Goal: Task Accomplishment & Management: Manage account settings

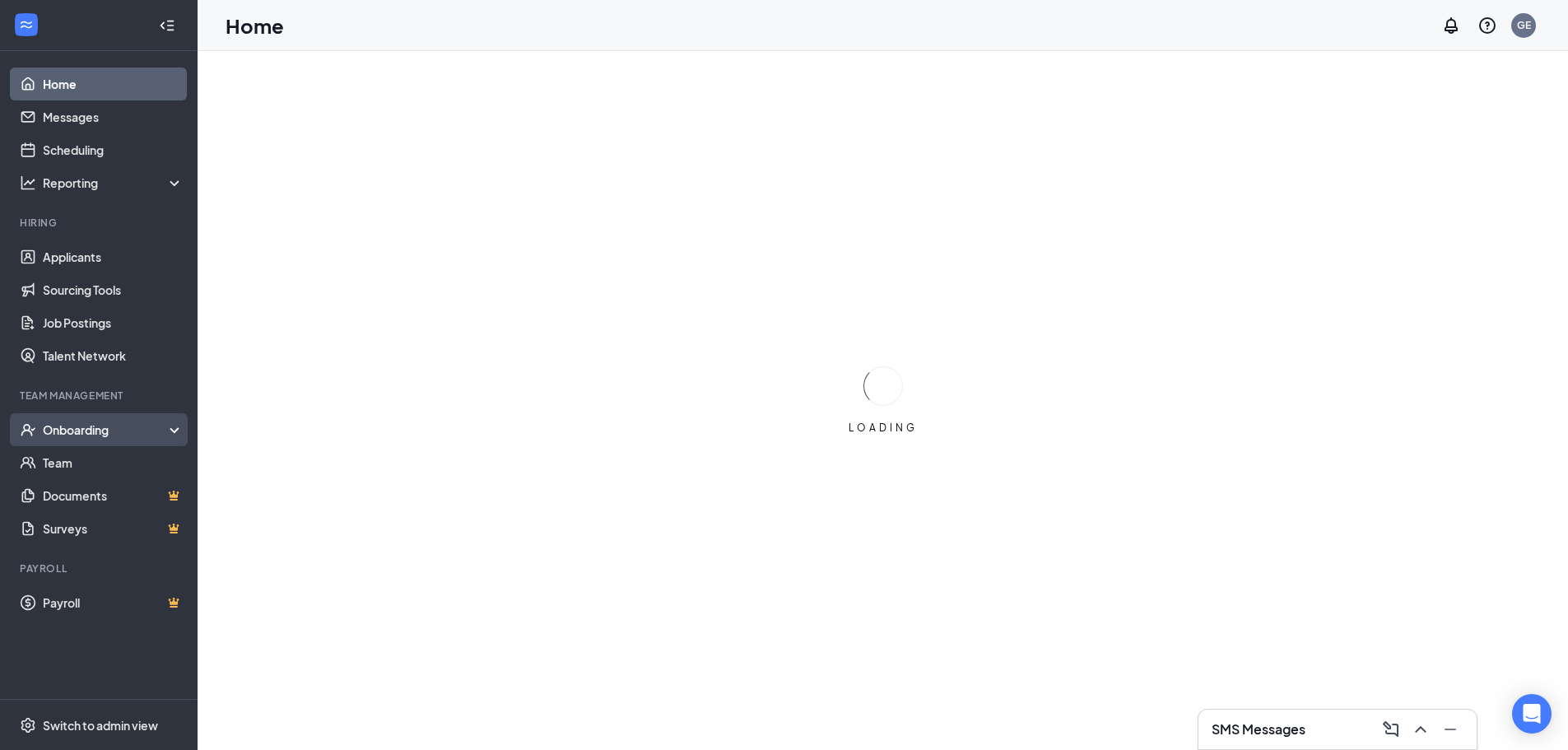
click at [174, 440] on div "Onboarding" at bounding box center [99, 429] width 198 height 33
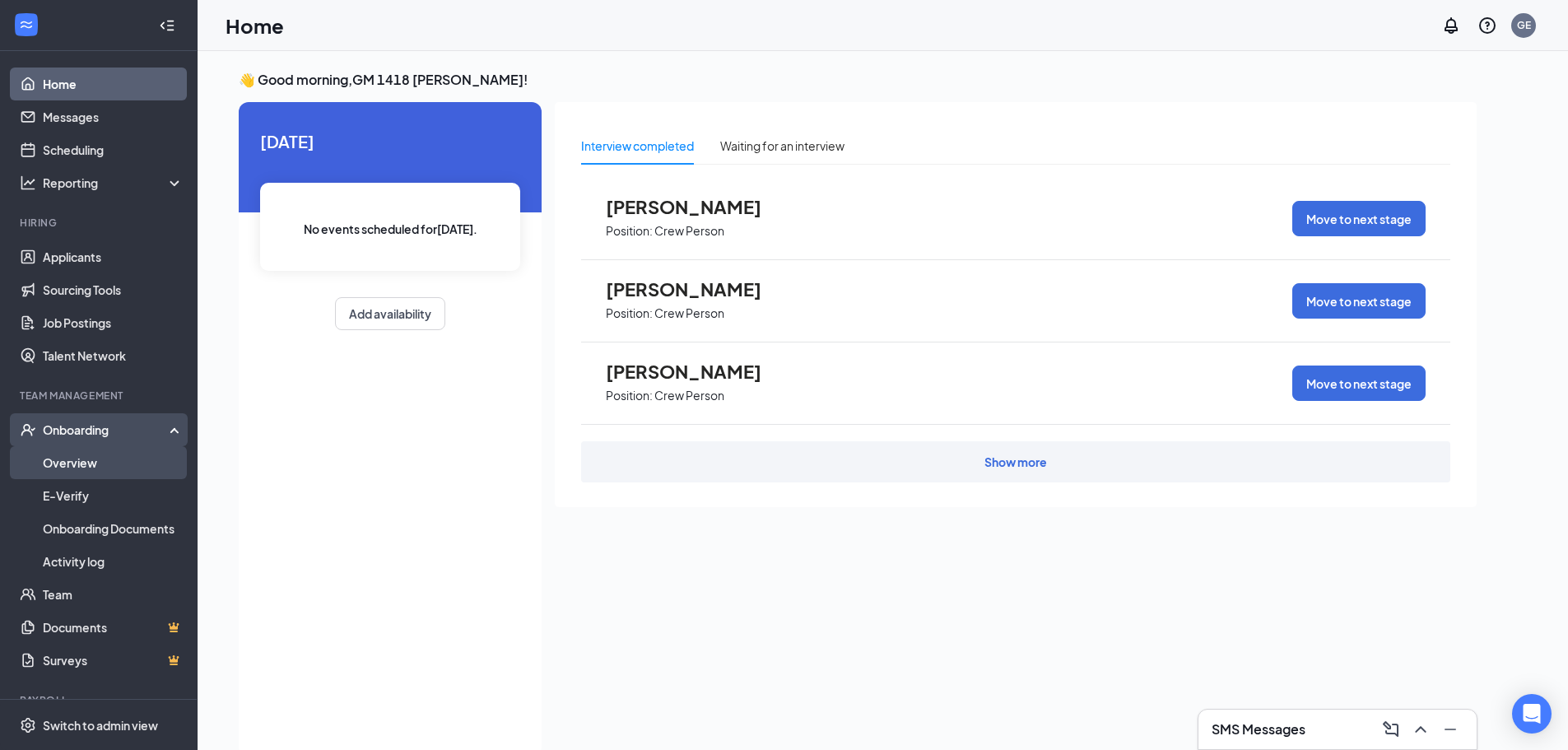
click at [114, 474] on link "Overview" at bounding box center [113, 462] width 141 height 33
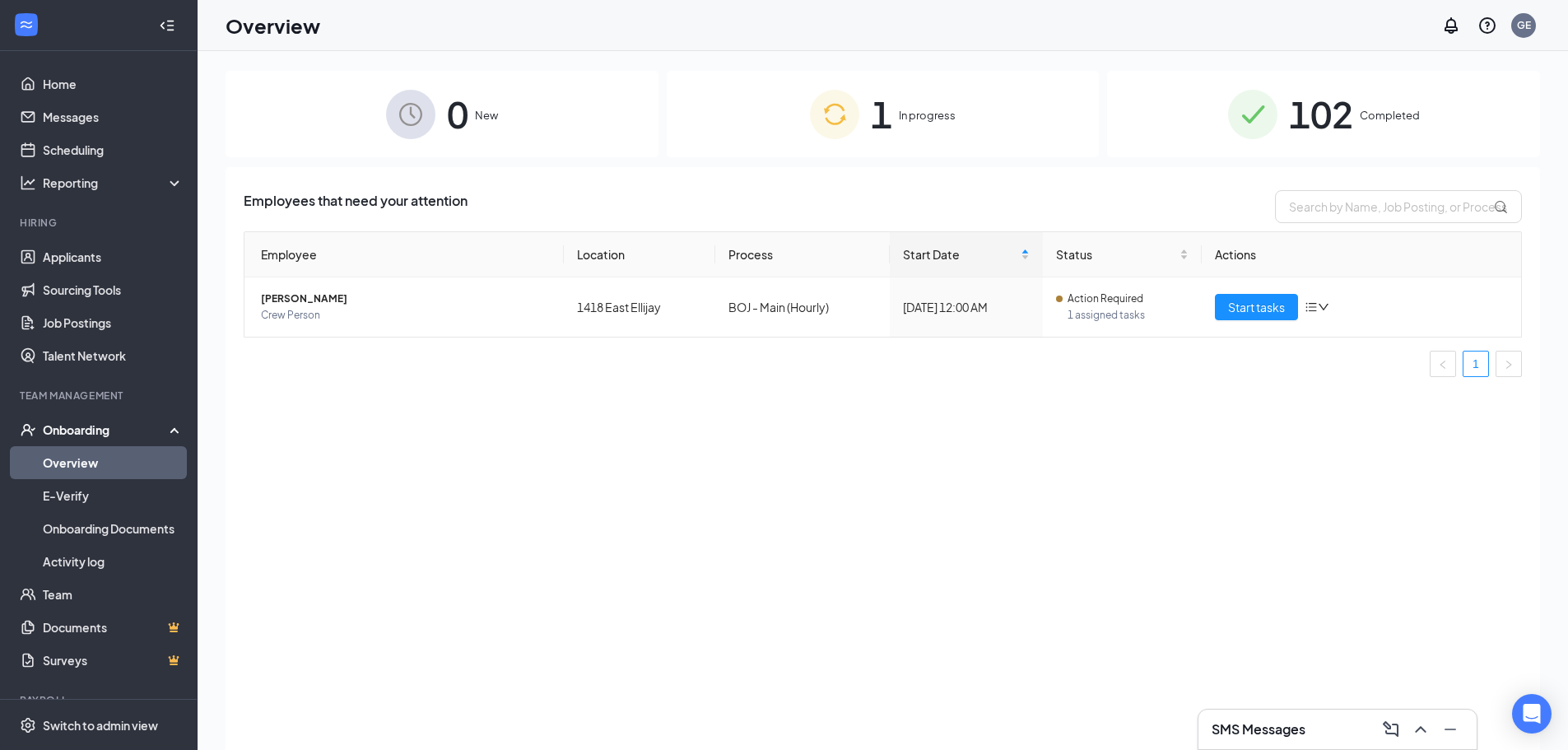
click at [828, 120] on img at bounding box center [835, 114] width 49 height 49
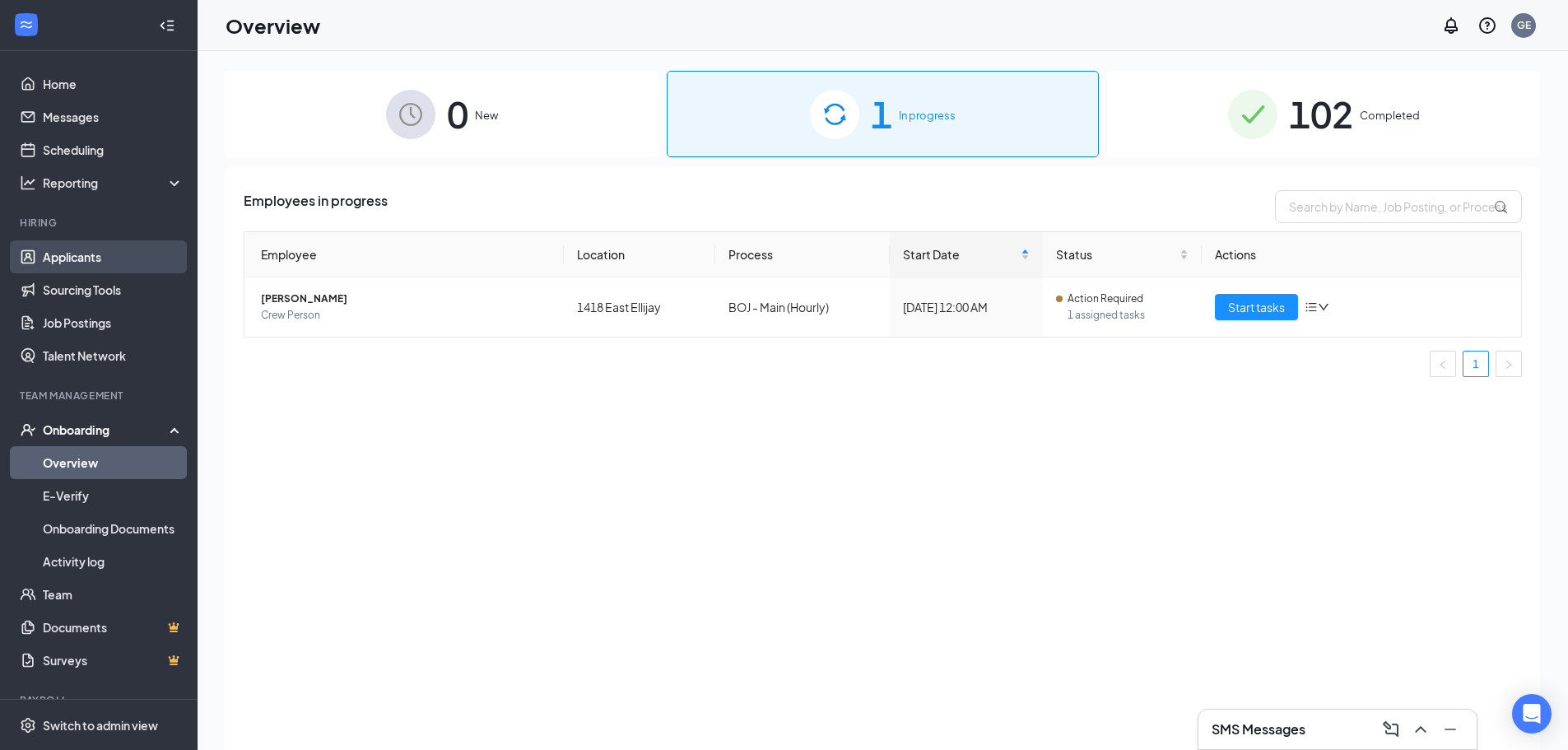
click at [81, 262] on link "Applicants" at bounding box center [113, 257] width 141 height 33
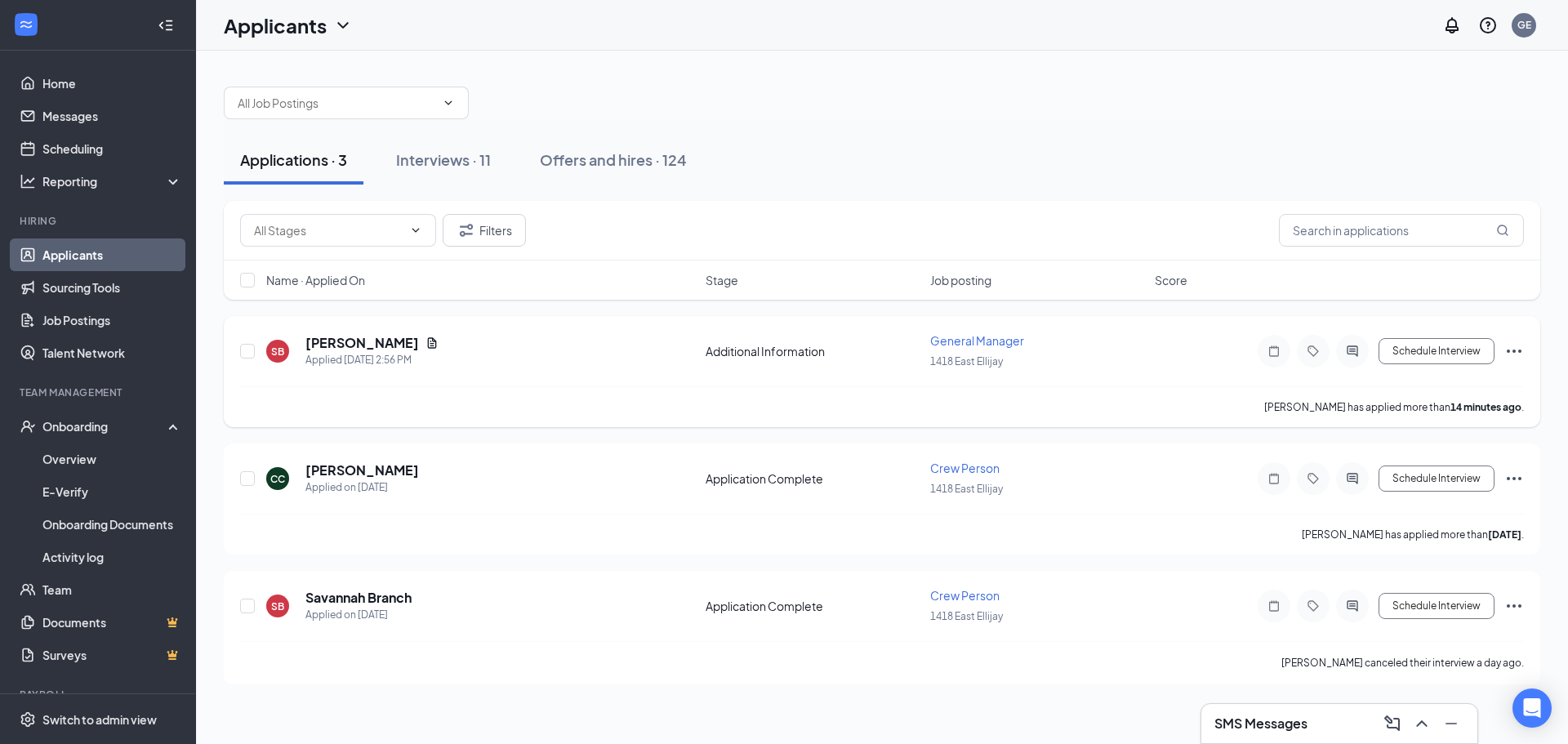
click at [1520, 354] on icon "Ellipses" at bounding box center [1514, 350] width 19 height 19
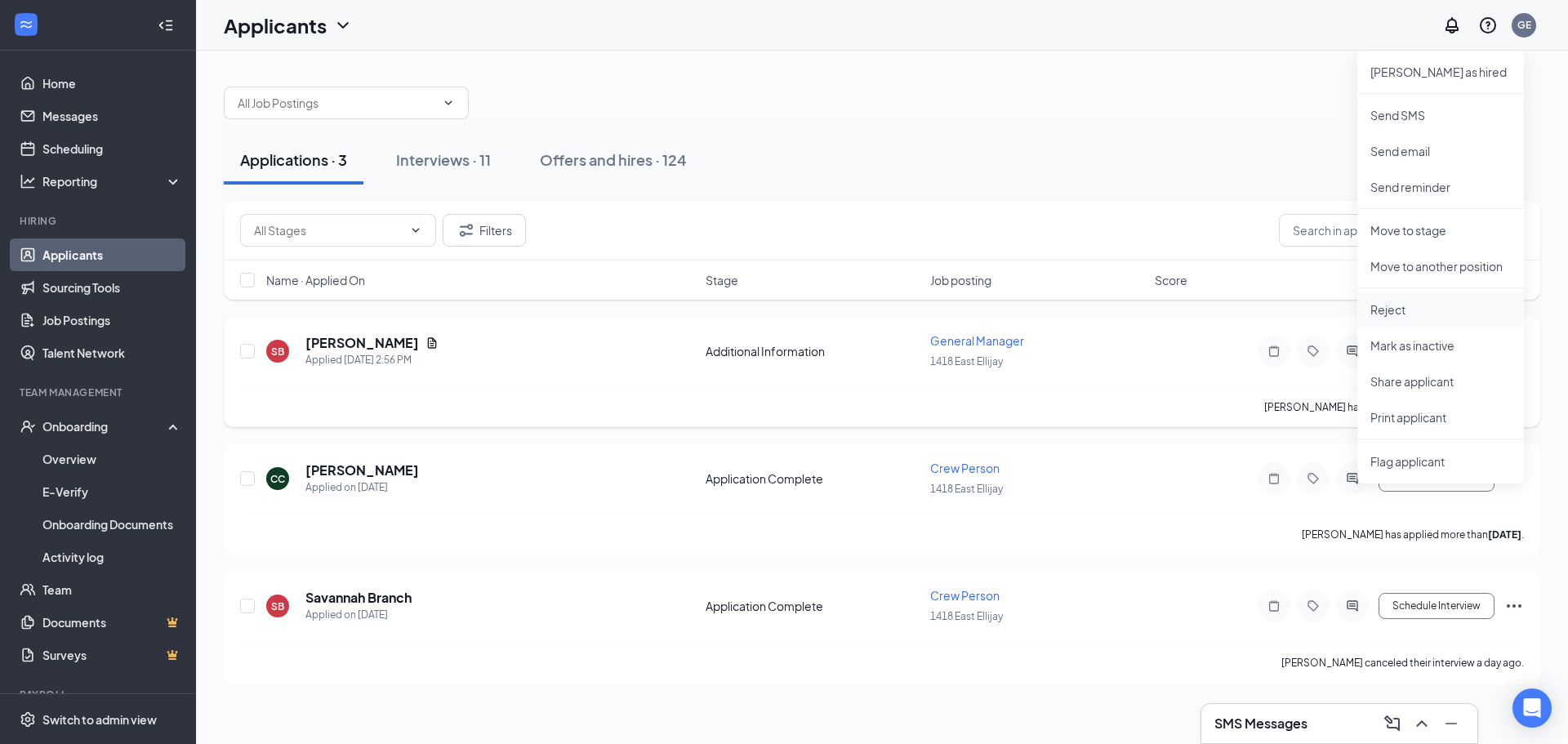
click at [1416, 317] on p "Reject" at bounding box center [1440, 309] width 140 height 16
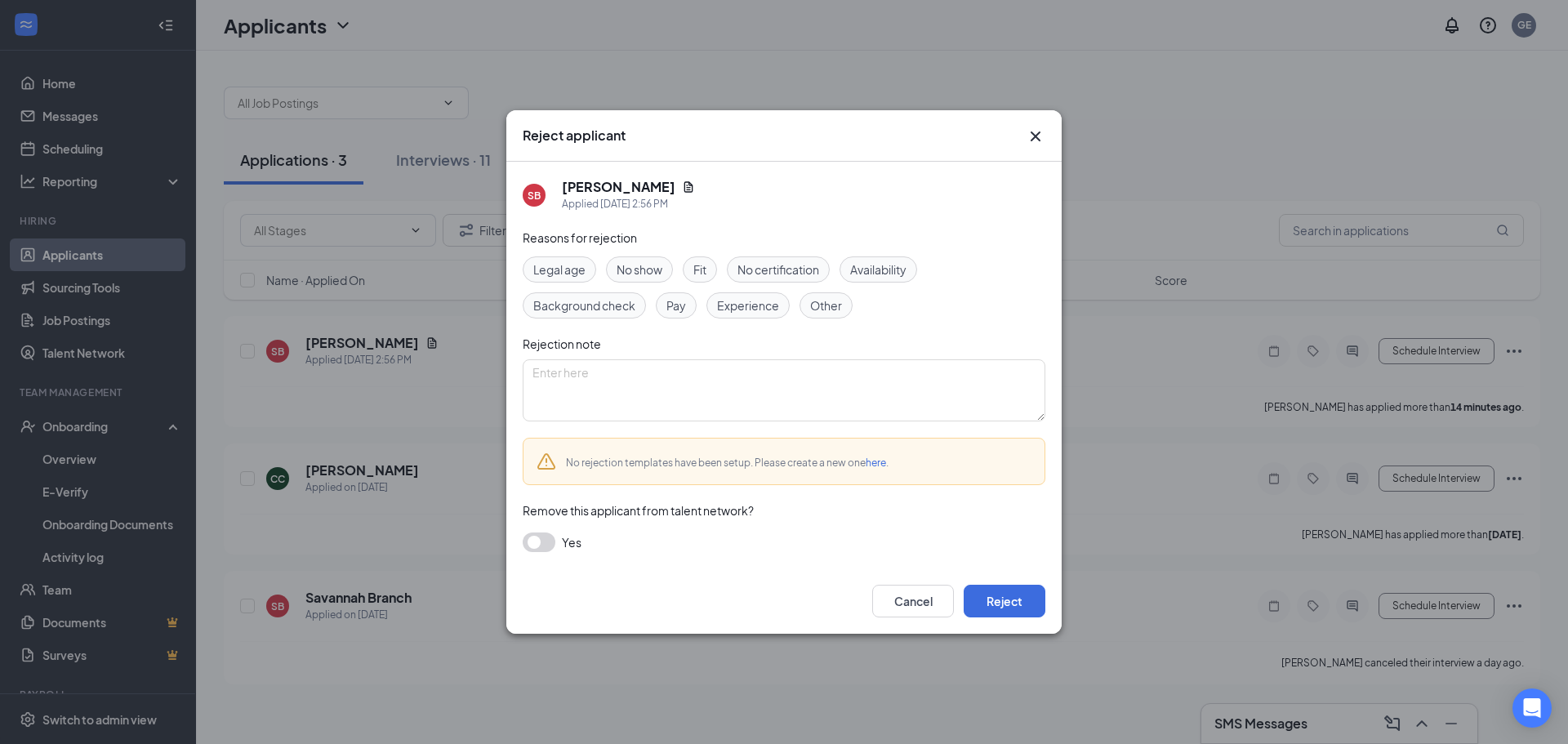
click at [546, 547] on button "button" at bounding box center [539, 542] width 33 height 19
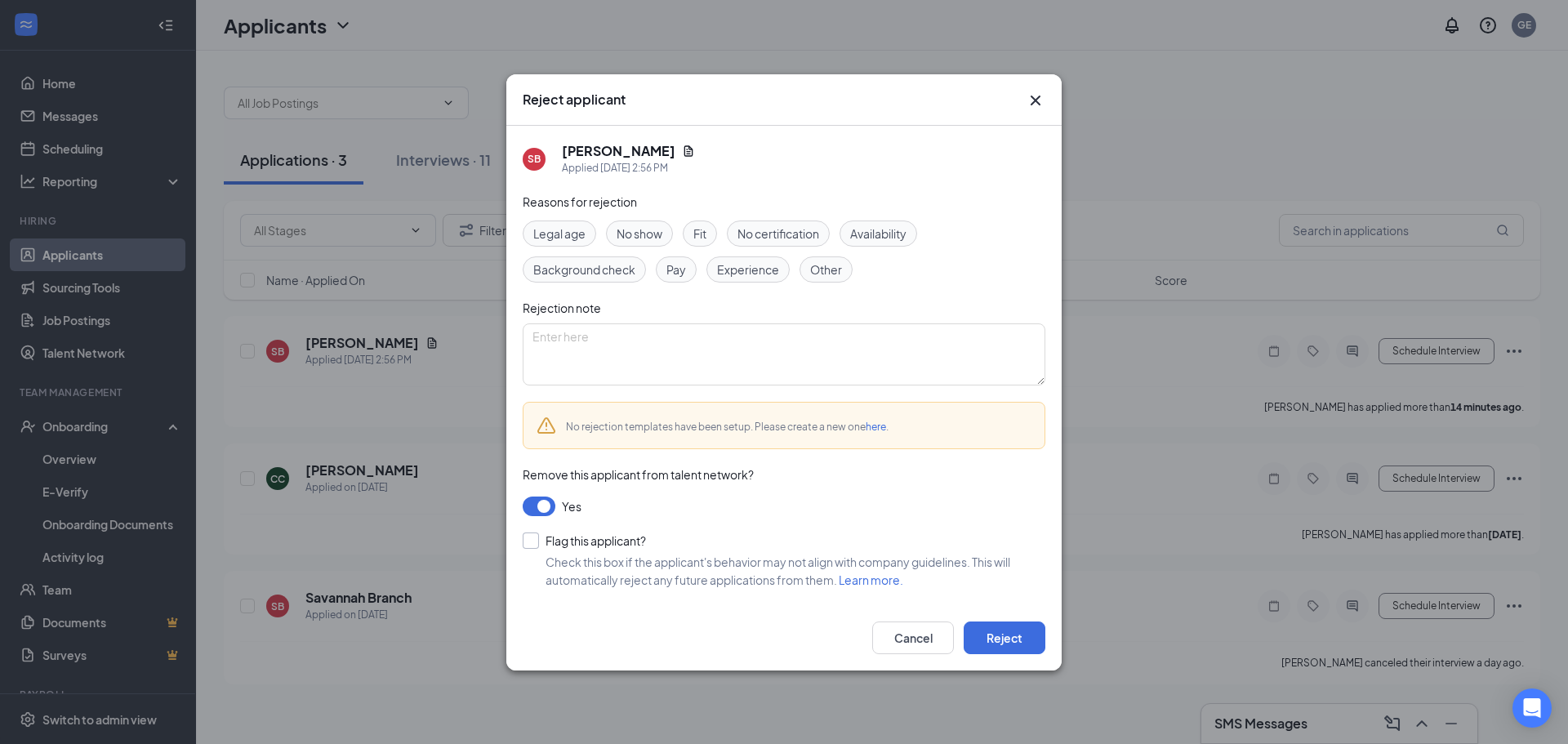
click at [530, 540] on input "Flag this applicant?" at bounding box center [585, 540] width 124 height 16
checkbox input "true"
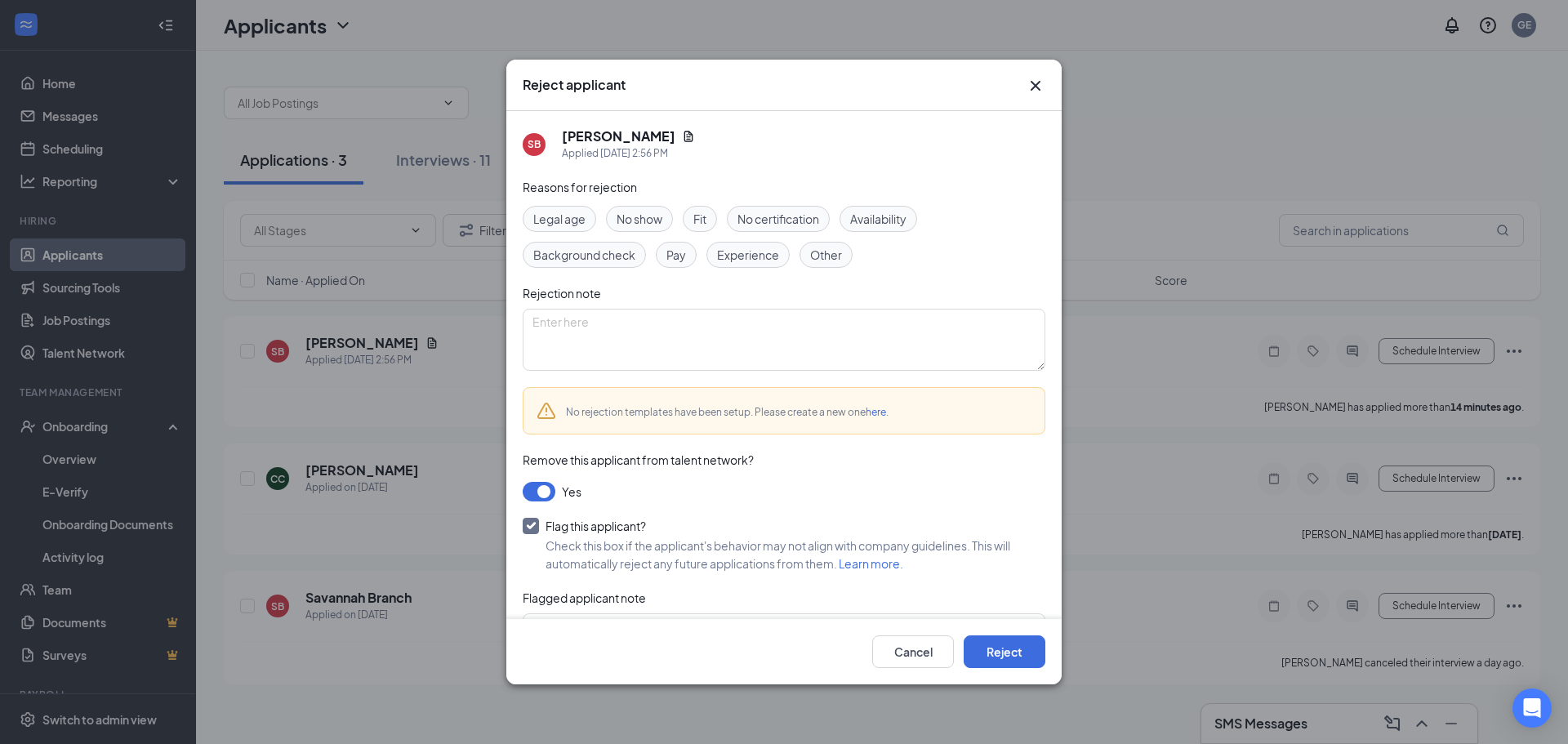
scroll to position [73, 0]
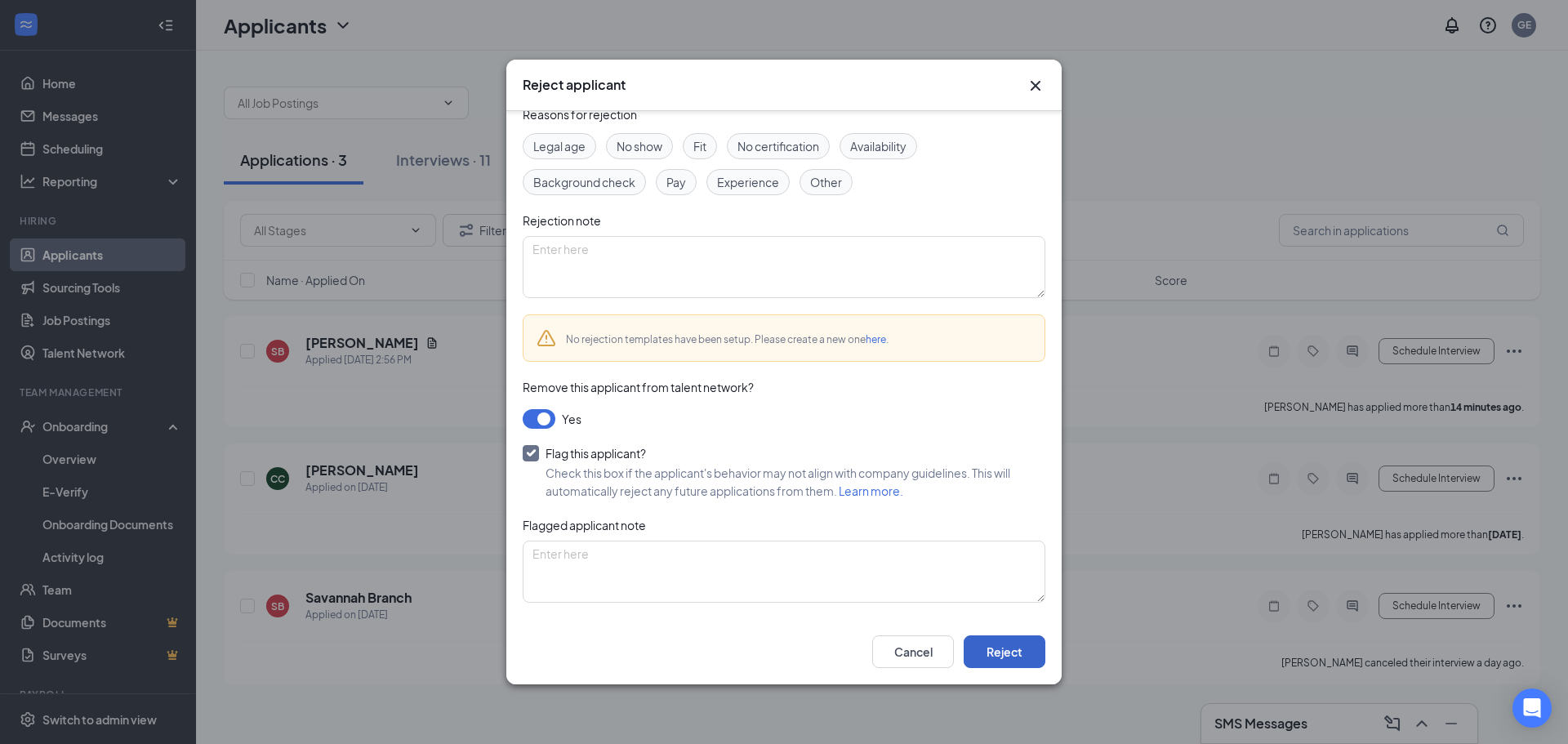
click at [1000, 640] on button "Reject" at bounding box center [1004, 652] width 82 height 33
